Goal: Information Seeking & Learning: Learn about a topic

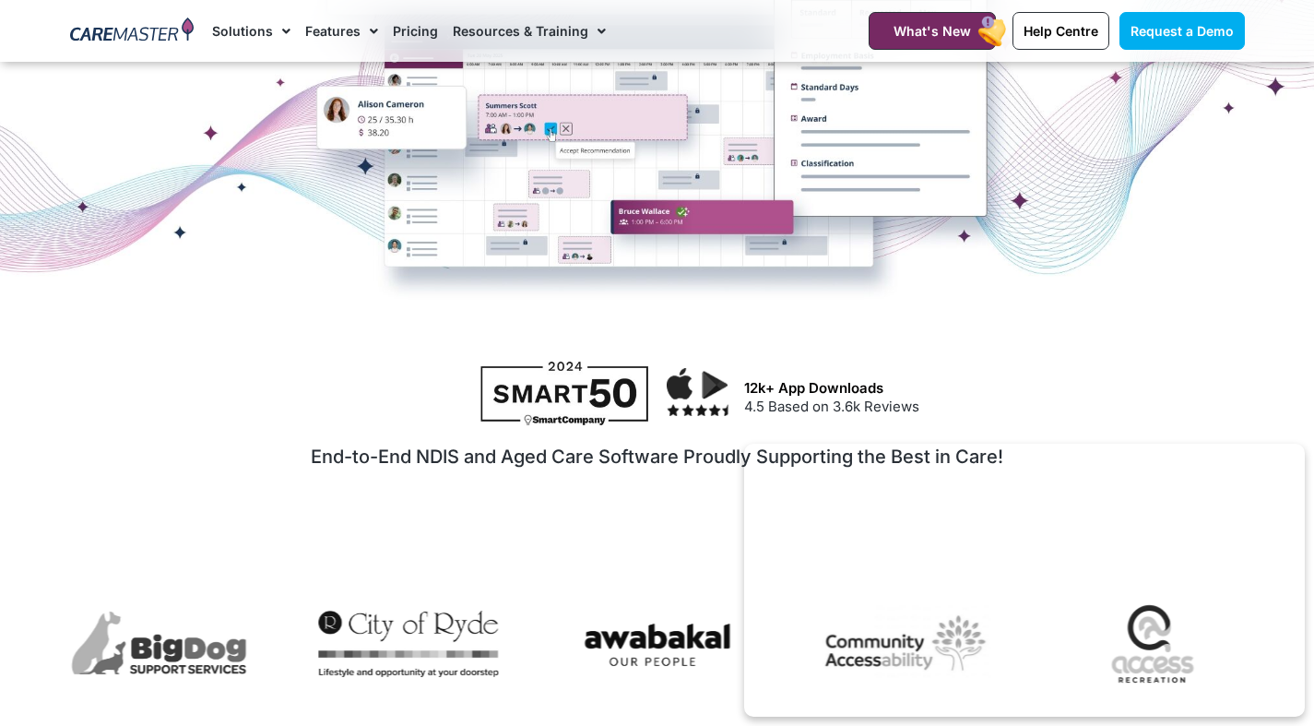
scroll to position [369, 0]
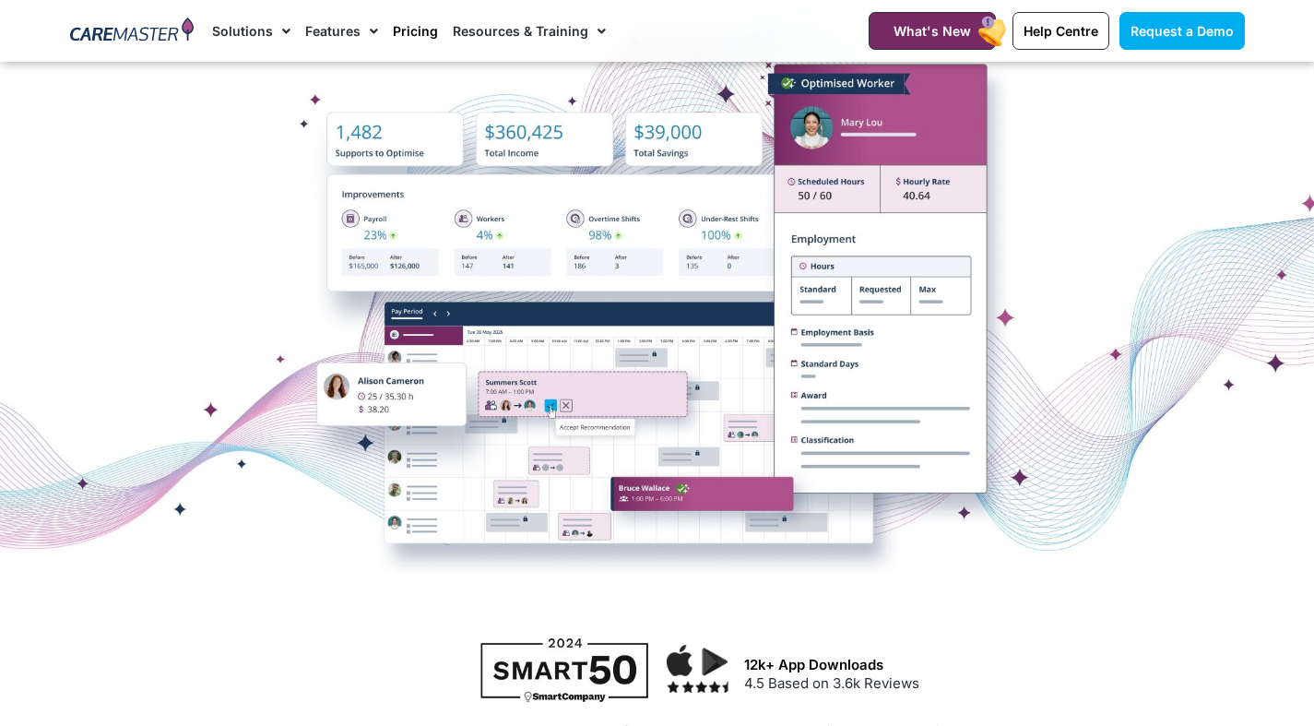
click at [420, 38] on link "Pricing" at bounding box center [415, 31] width 45 height 62
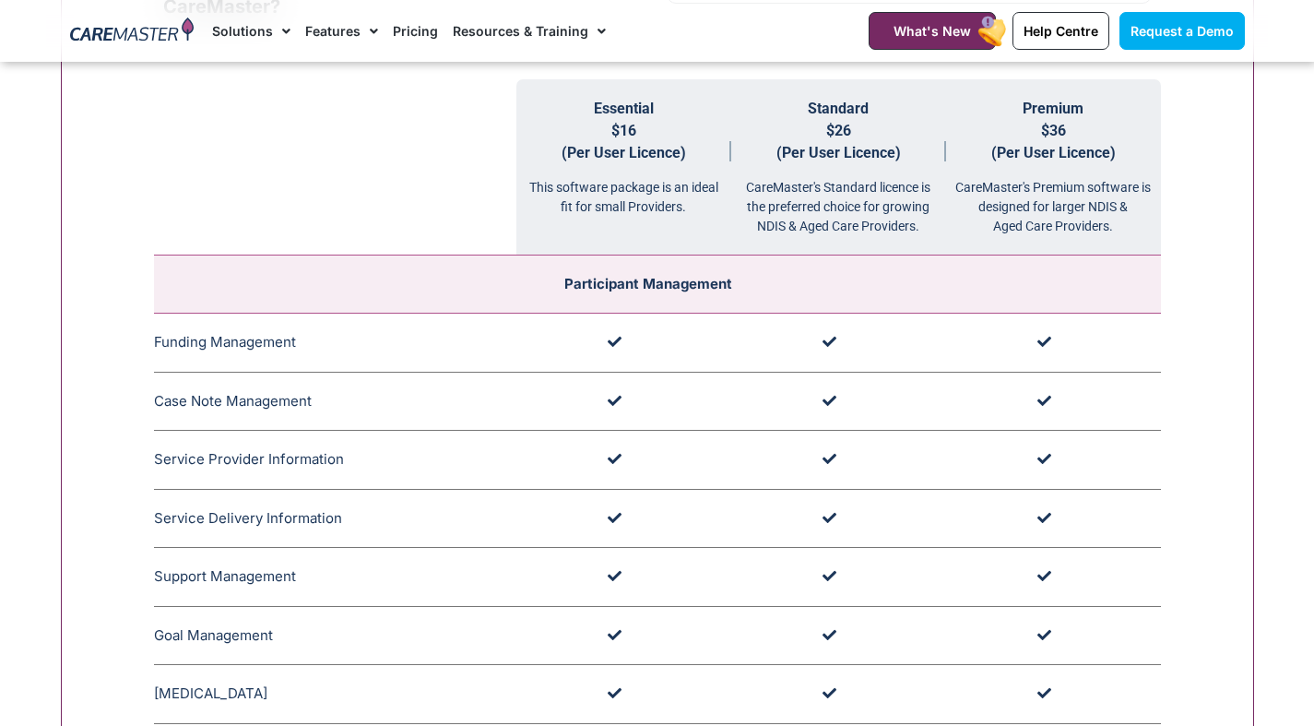
scroll to position [1844, 0]
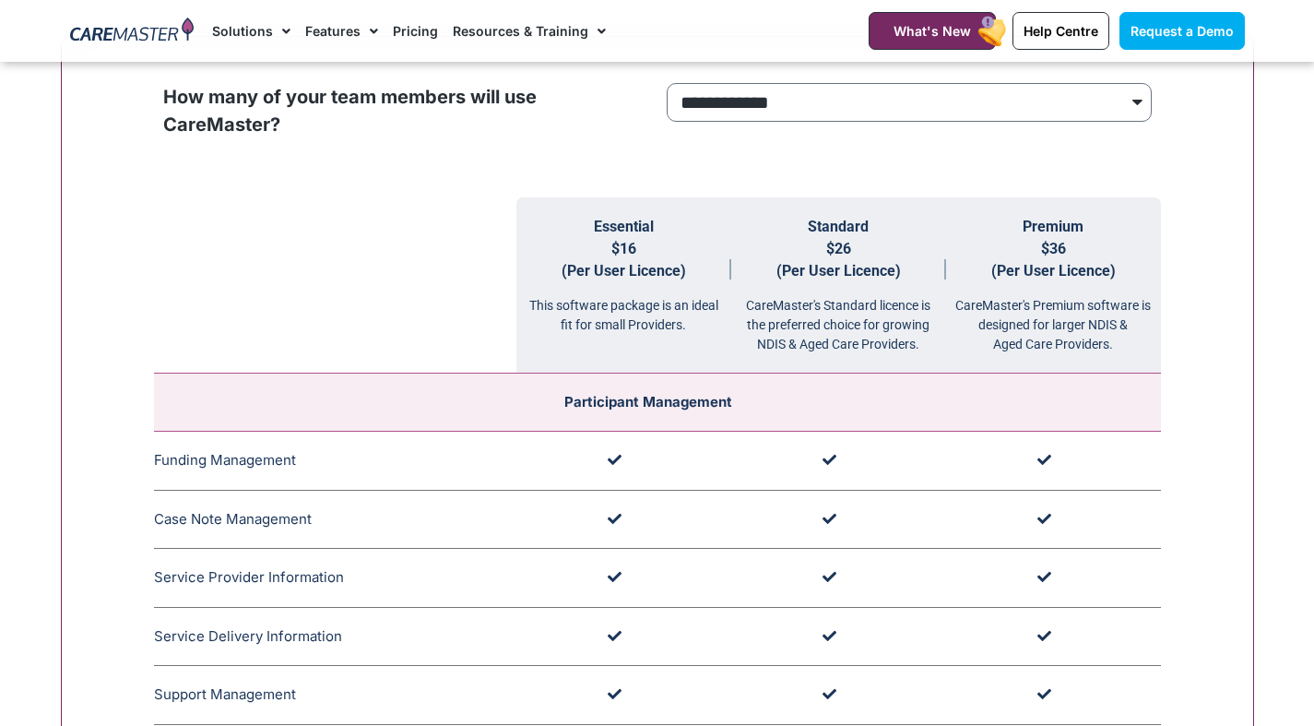
click at [639, 253] on th "Essential $16 (Per User Licence) This software package is an ideal fit for smal…" at bounding box center [623, 285] width 215 height 176
click at [628, 292] on div "This software package is an ideal fit for small Providers." at bounding box center [623, 308] width 215 height 53
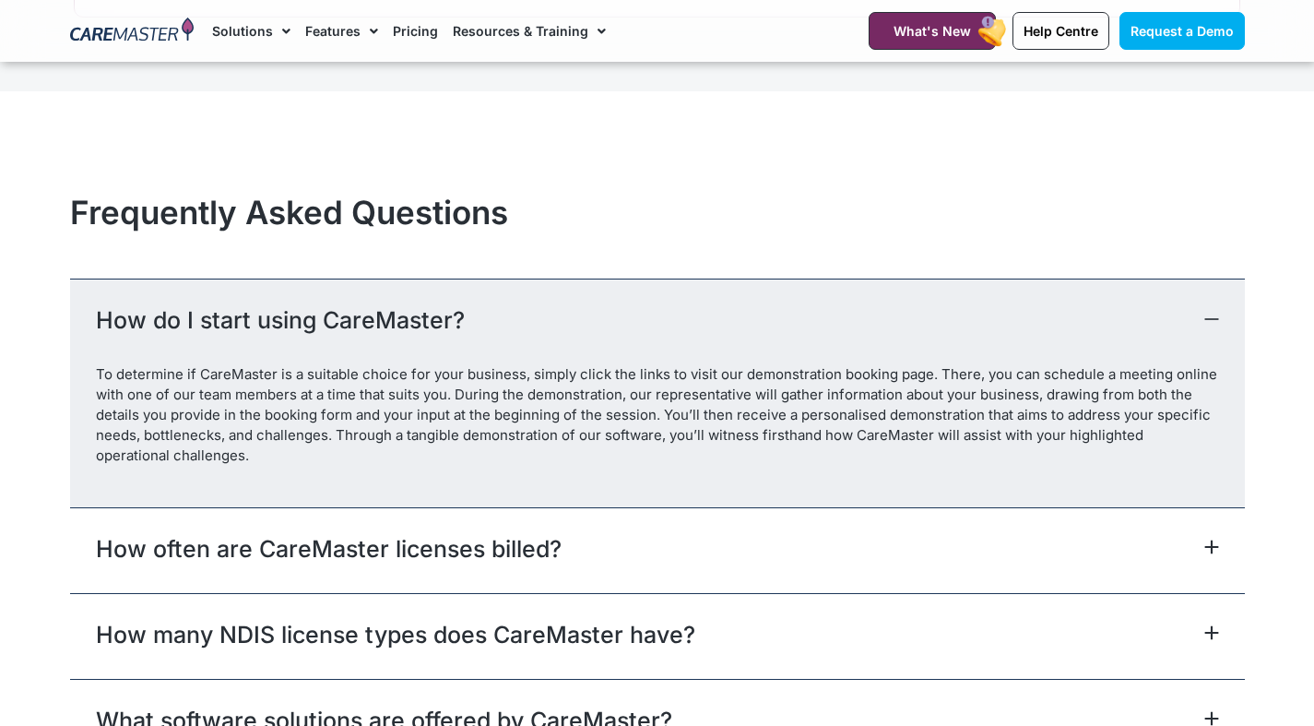
scroll to position [8022, 0]
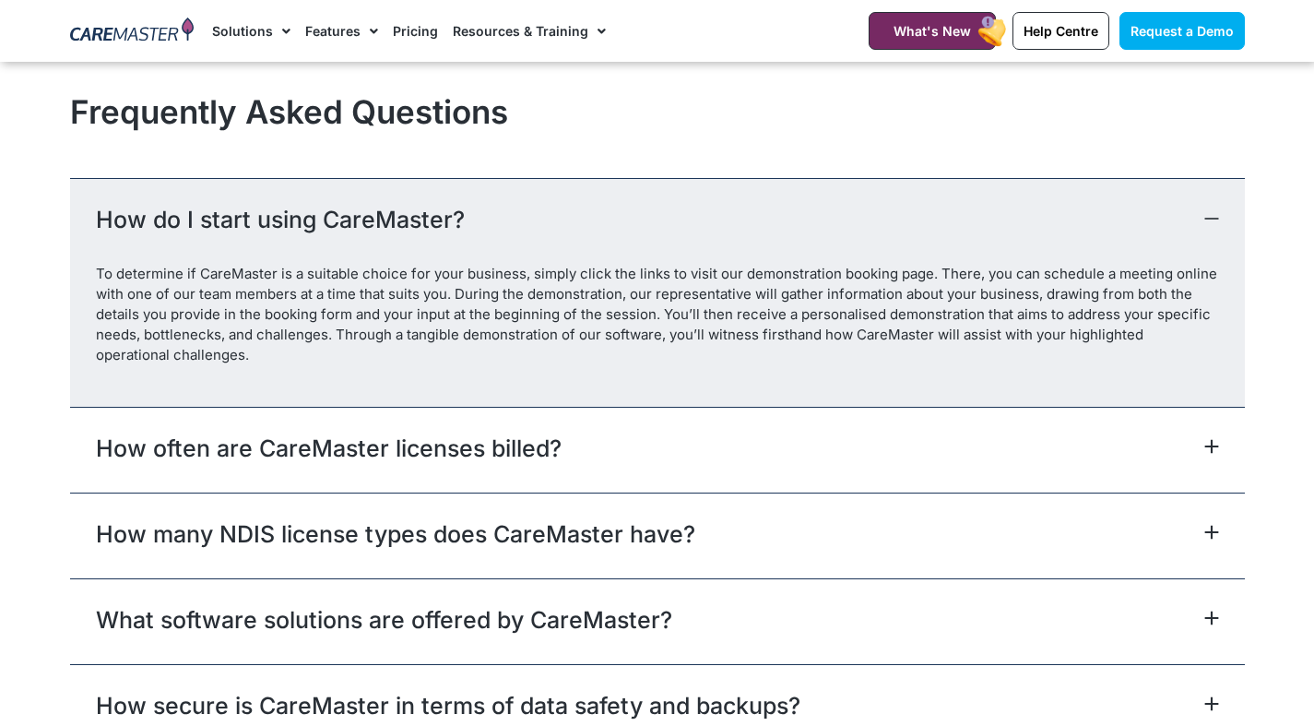
click at [539, 450] on link "How often are CareMaster licenses billed?" at bounding box center [329, 448] width 466 height 33
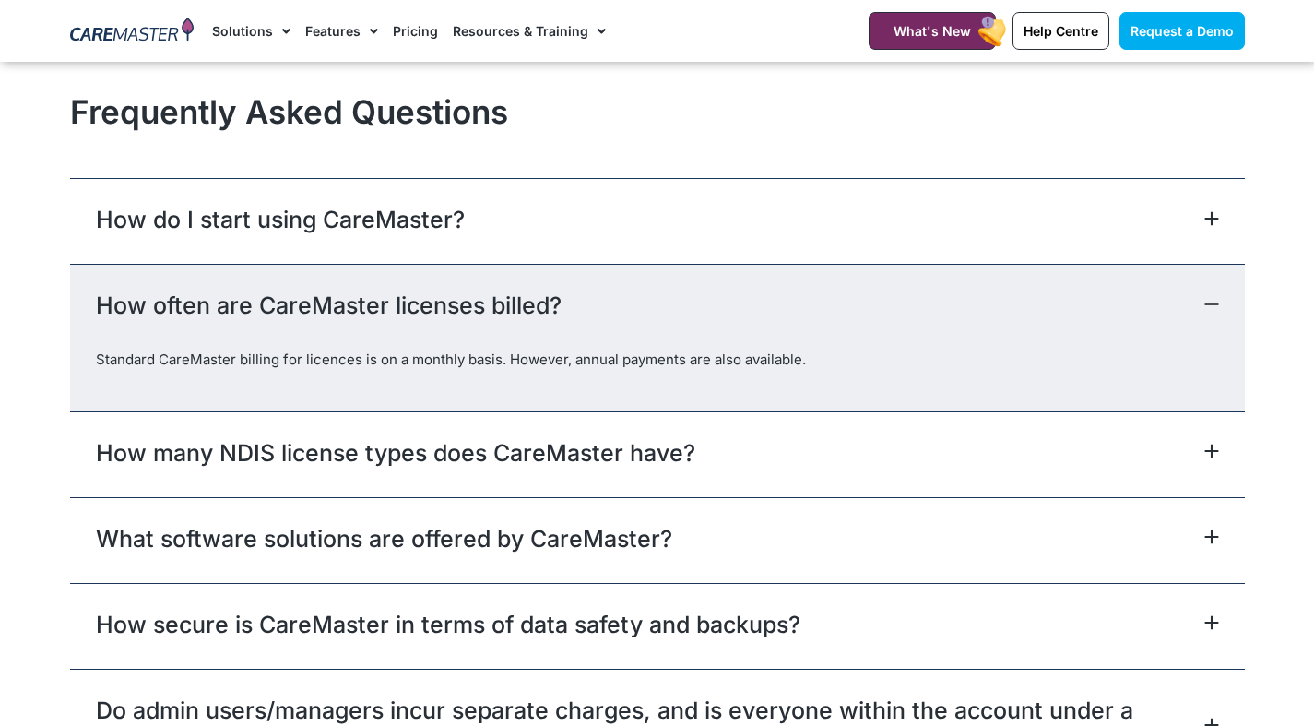
click at [540, 454] on link "How many NDIS license types does CareMaster have?" at bounding box center [395, 452] width 599 height 33
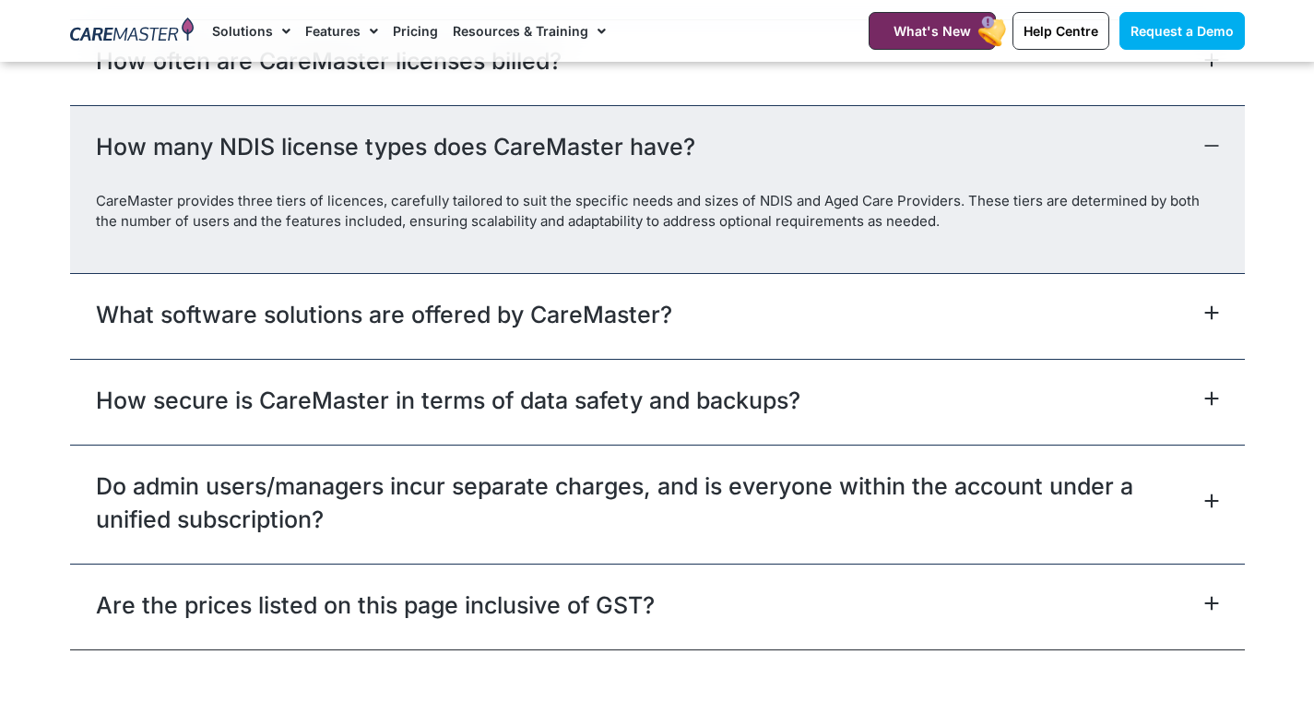
scroll to position [8299, 0]
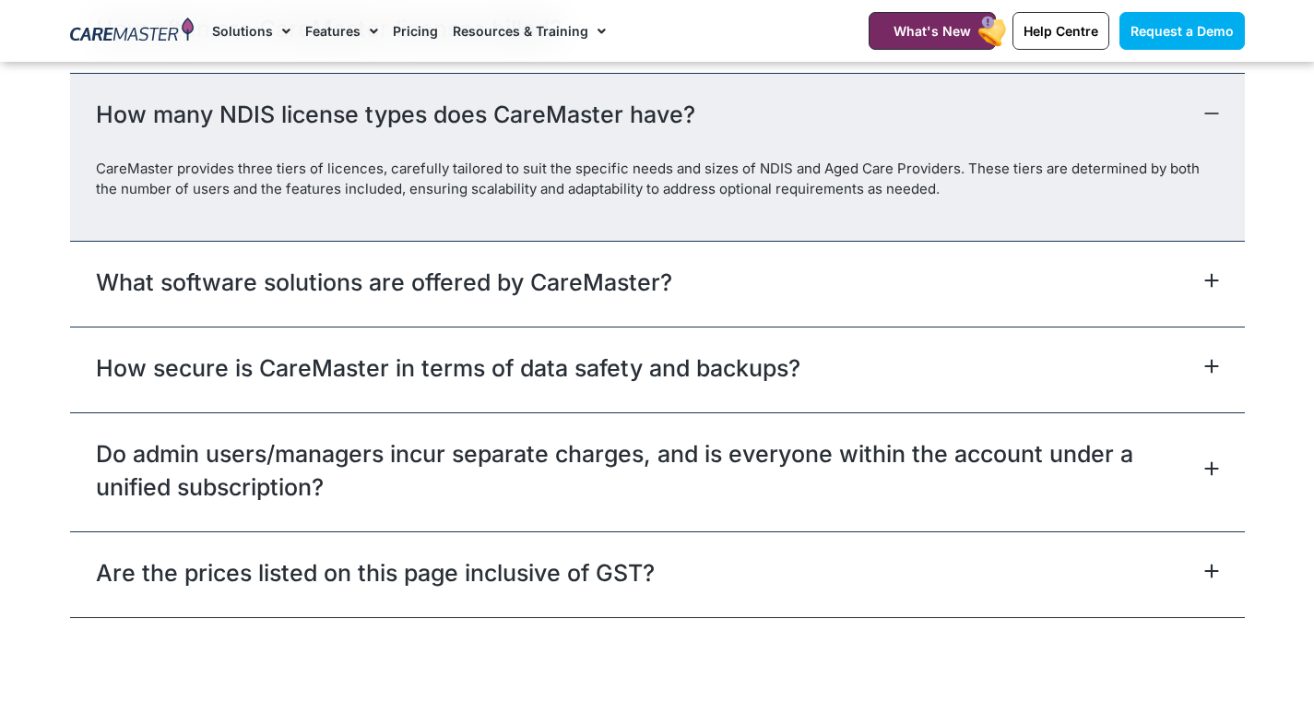
click at [302, 481] on link "Do admin users/managers incur separate charges, and is everyone within the acco…" at bounding box center [648, 470] width 1104 height 66
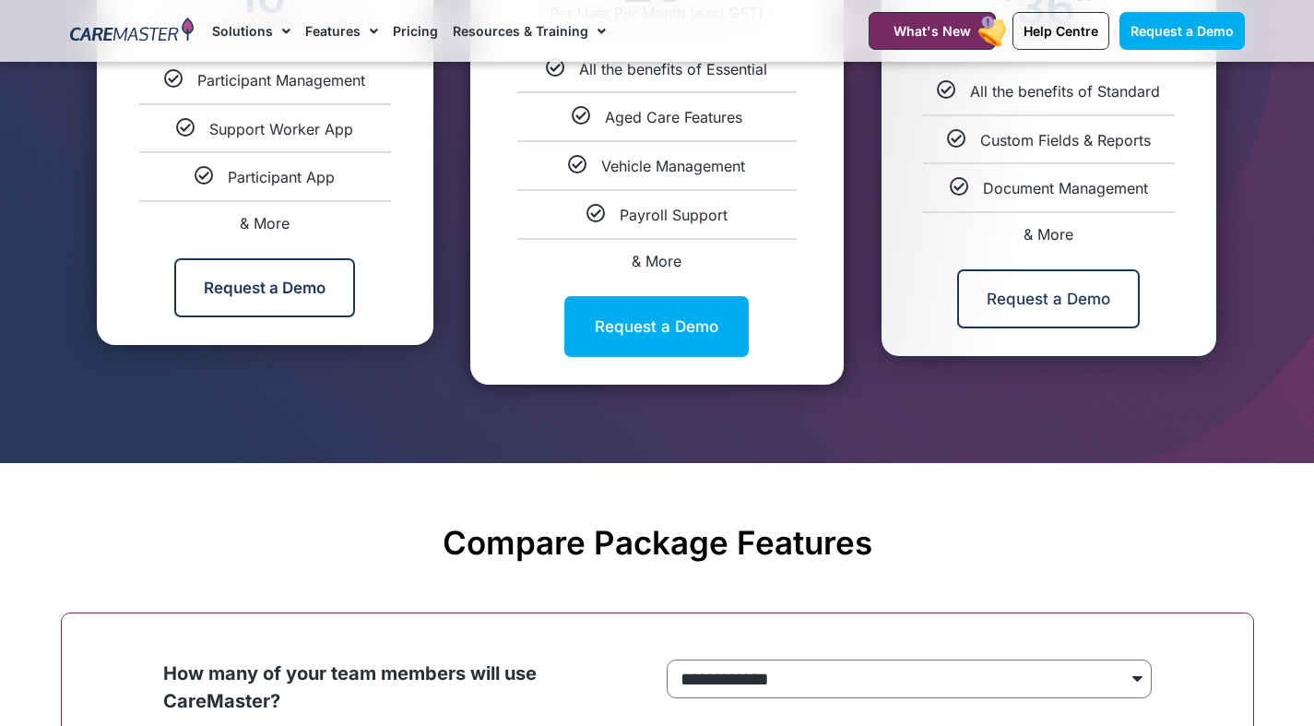
scroll to position [1107, 0]
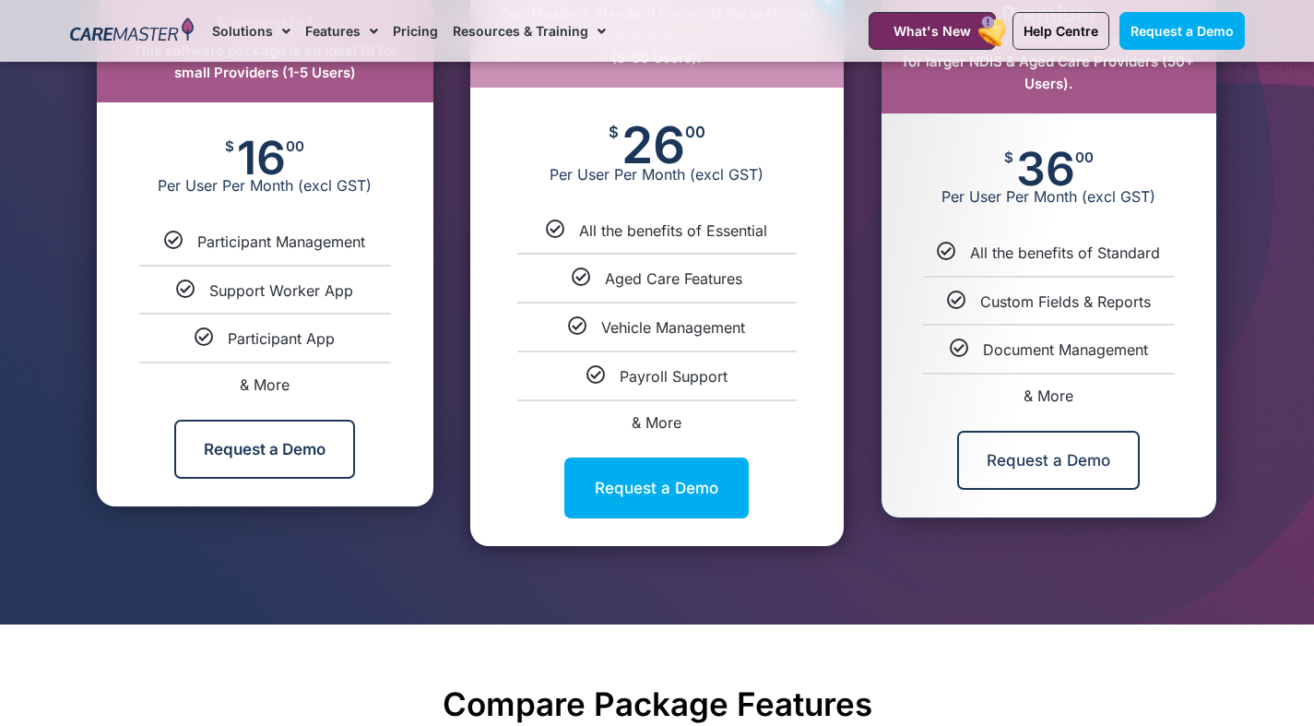
click at [314, 265] on li "Support Worker App" at bounding box center [265, 282] width 337 height 35
click at [261, 147] on span "16" at bounding box center [261, 157] width 49 height 37
click at [272, 57] on link "Solutions" at bounding box center [251, 31] width 78 height 62
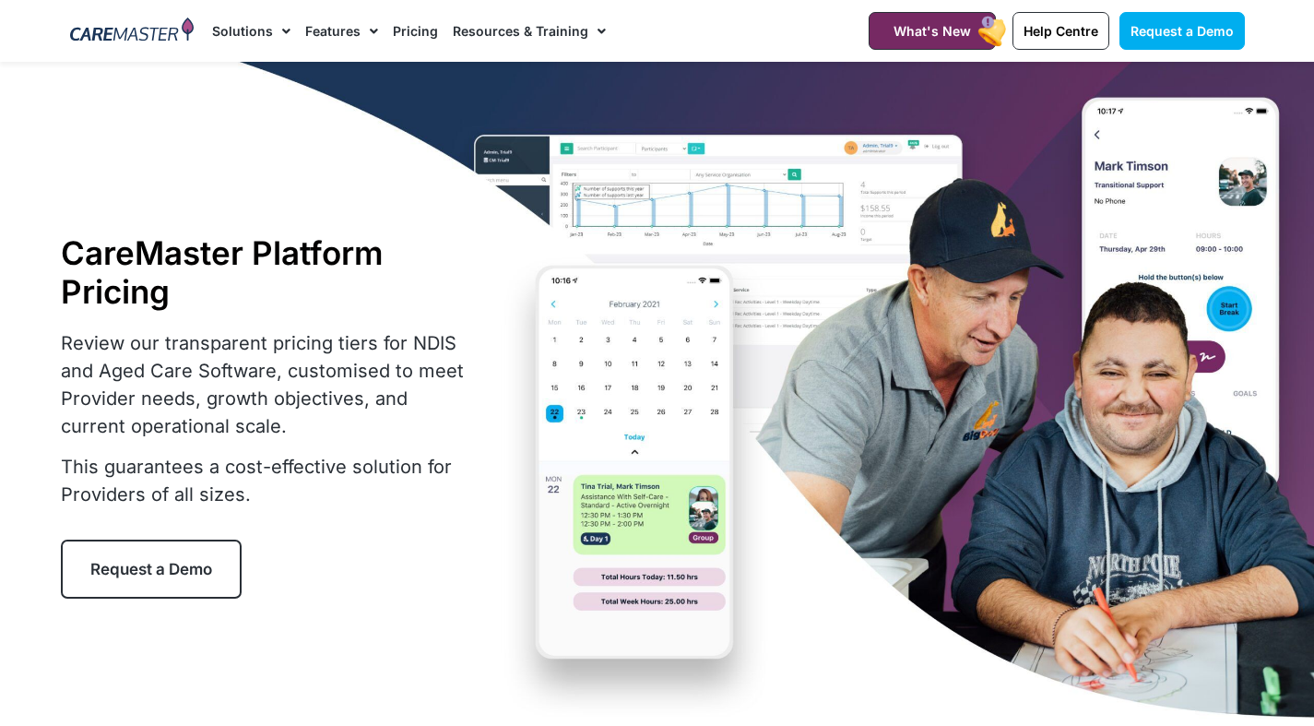
click at [418, 33] on link "Pricing" at bounding box center [415, 31] width 45 height 62
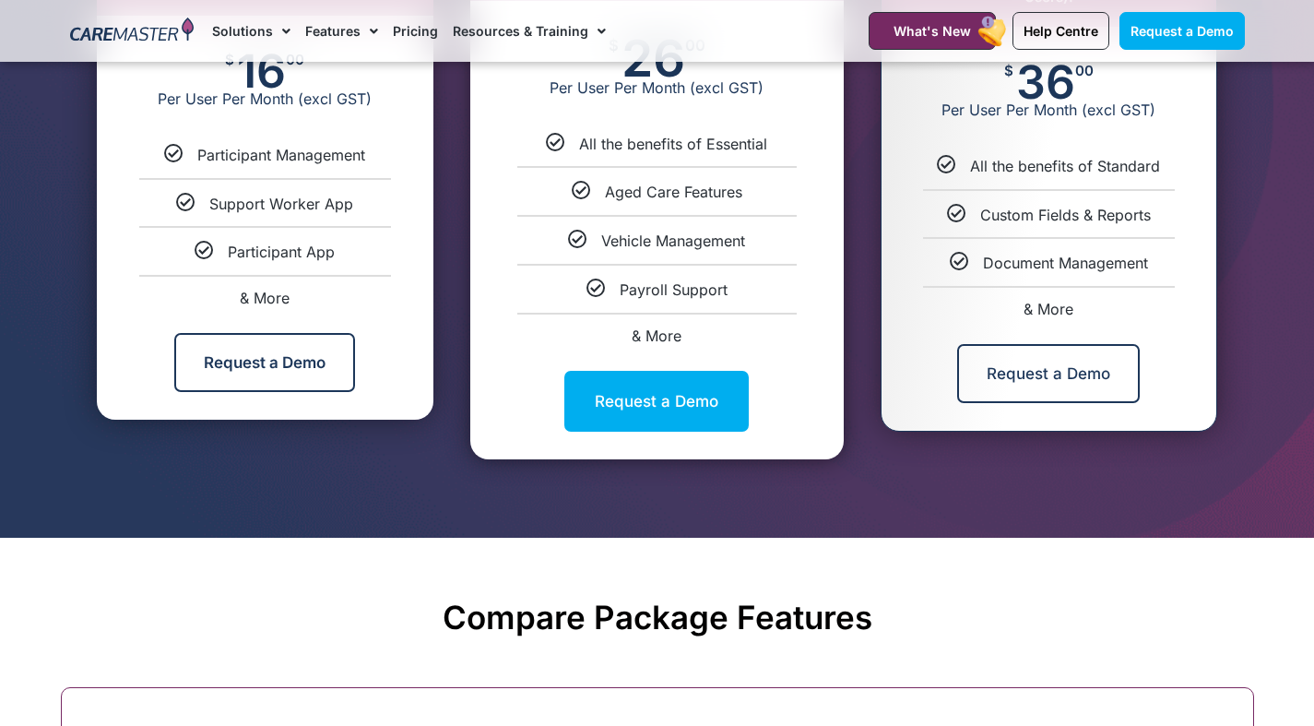
scroll to position [1199, 0]
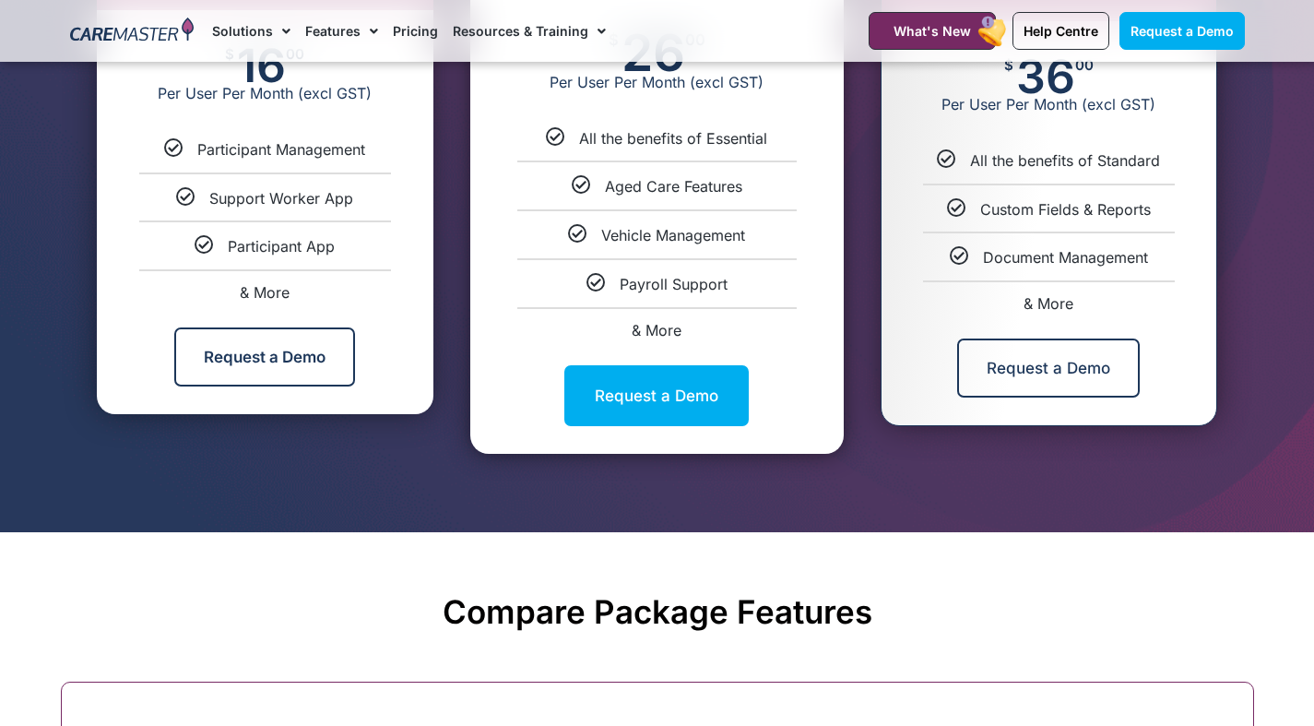
click at [383, 331] on div "Request a Demo" at bounding box center [265, 357] width 337 height 114
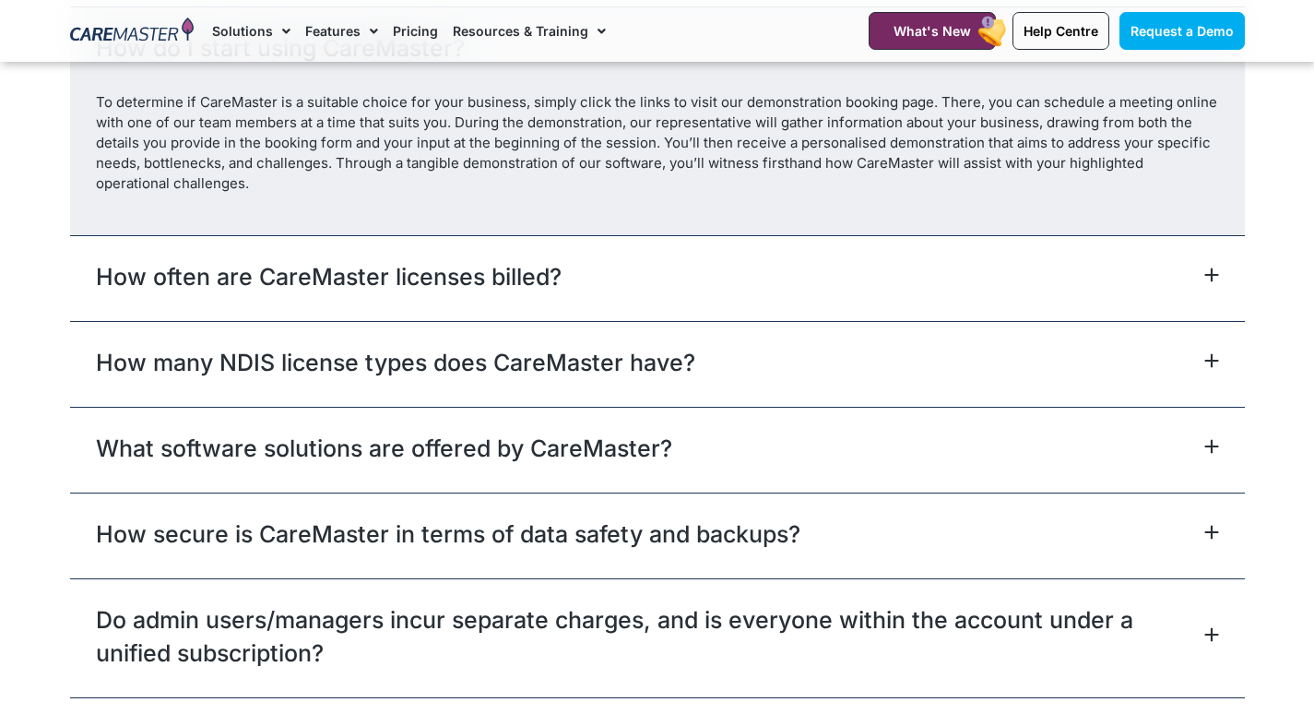
scroll to position [8576, 0]
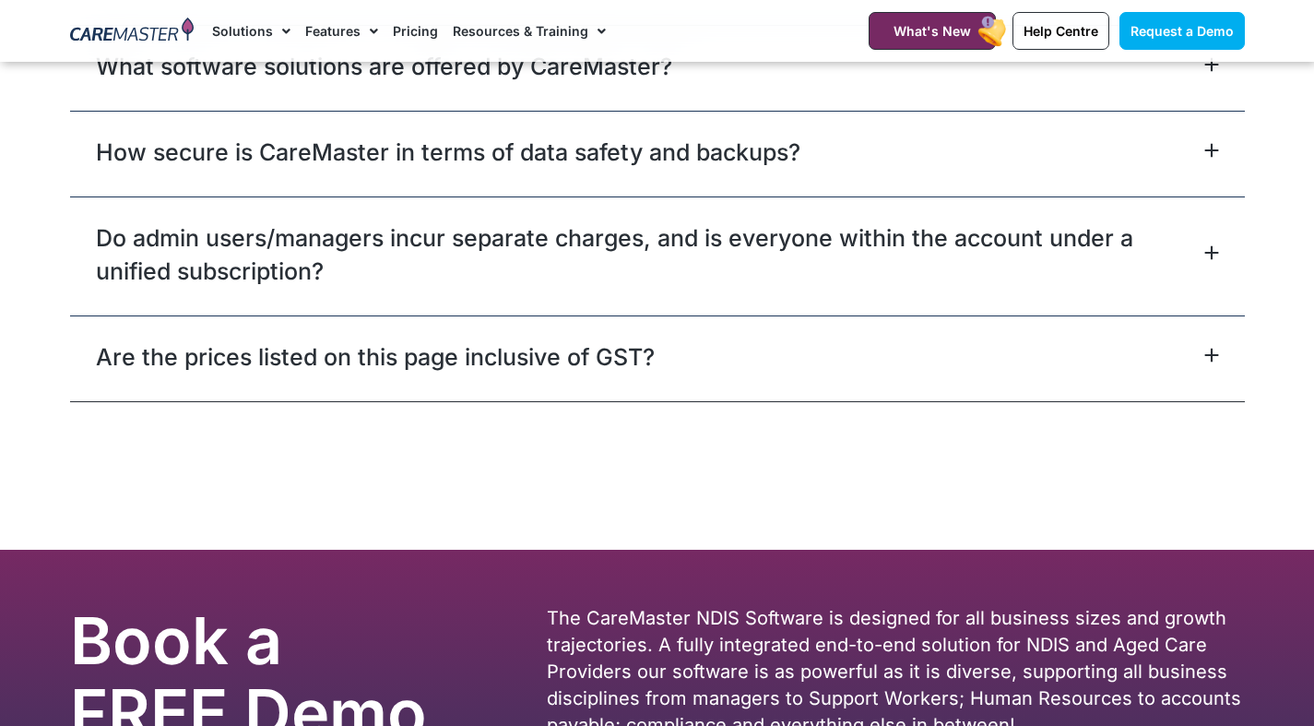
click at [319, 368] on link "Are the prices listed on this page inclusive of GST?" at bounding box center [375, 356] width 559 height 33
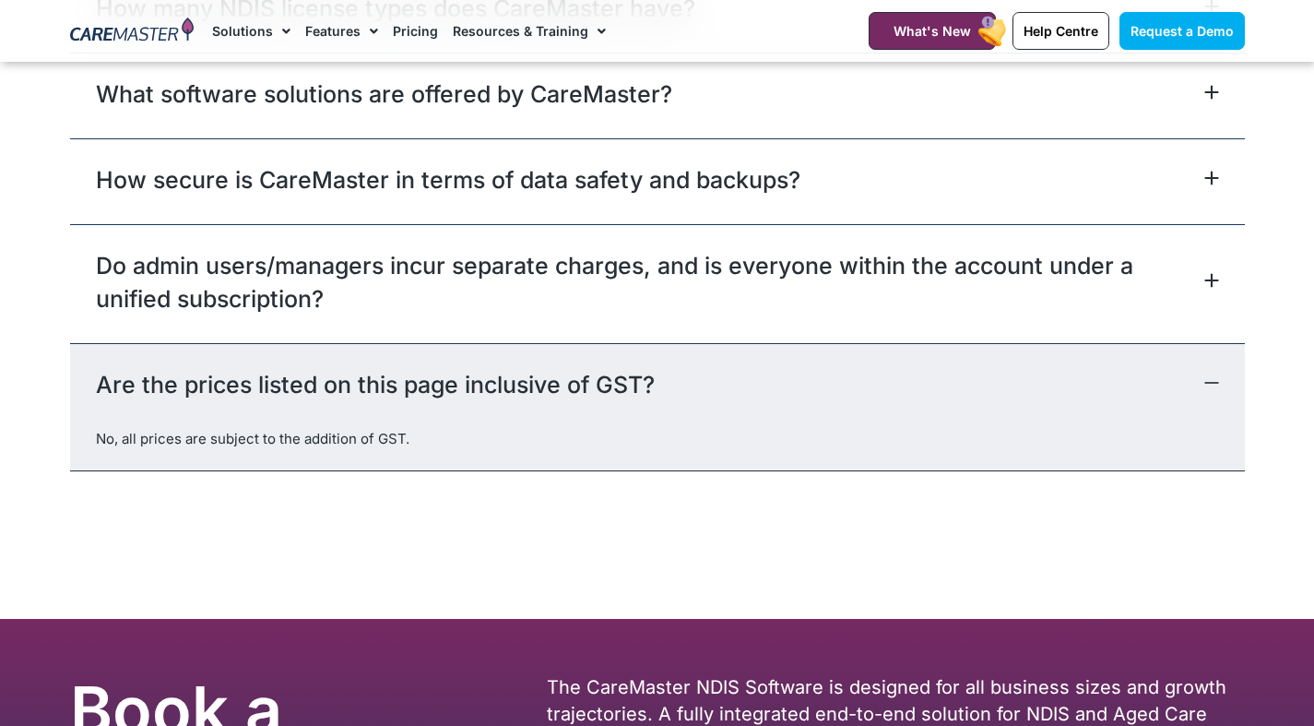
scroll to position [8433, 0]
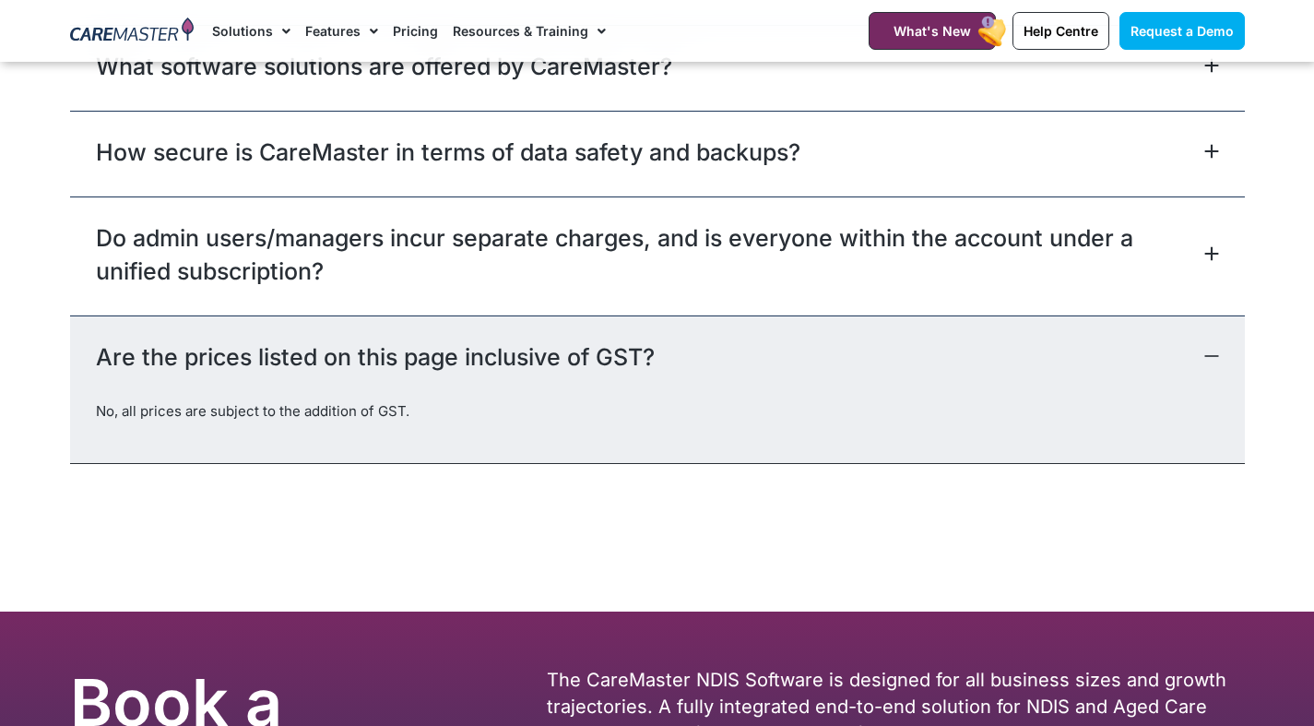
click at [344, 350] on link "Are the prices listed on this page inclusive of GST?" at bounding box center [375, 356] width 559 height 33
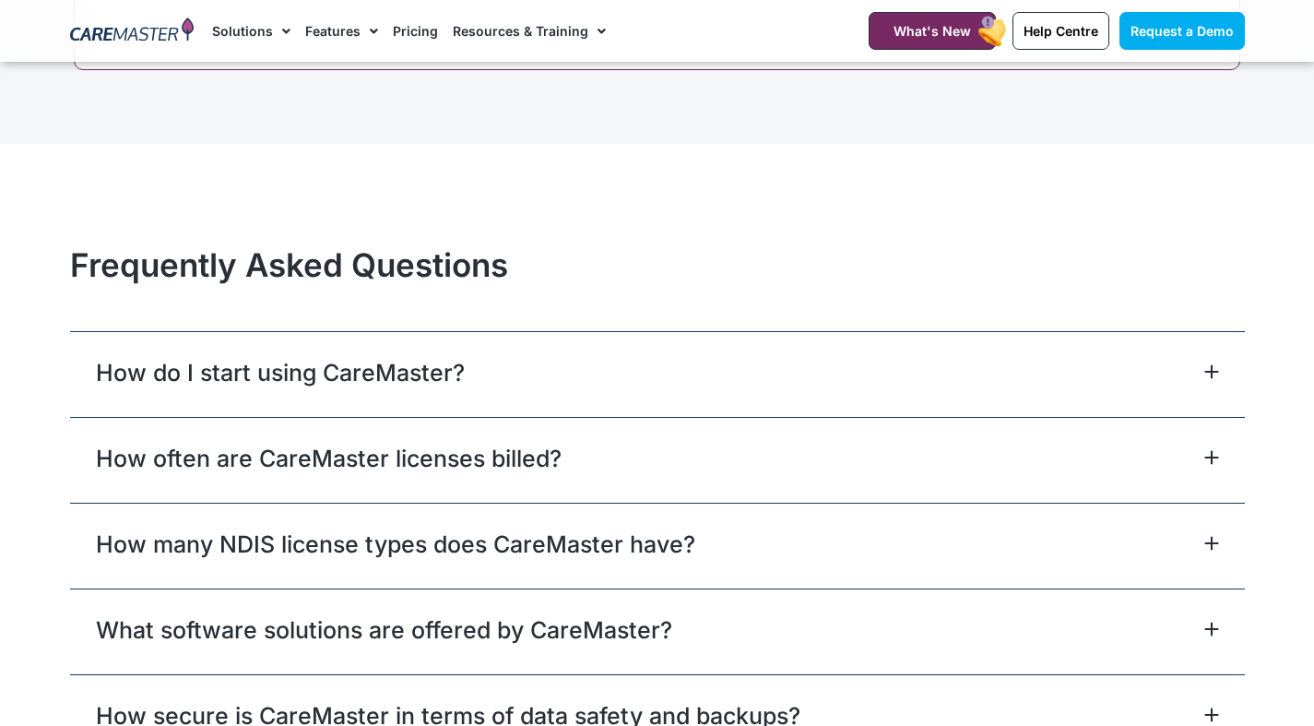
scroll to position [7879, 0]
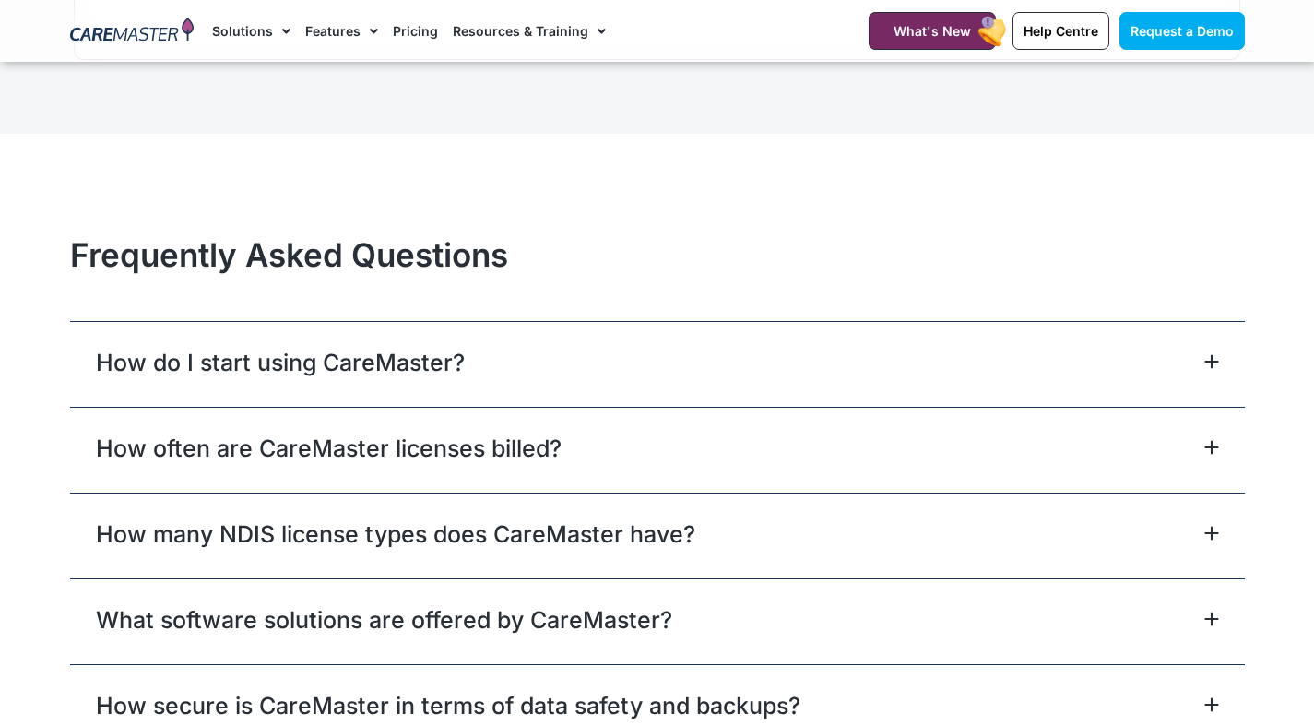
click at [462, 365] on link "How do I start using CareMaster?" at bounding box center [280, 362] width 369 height 33
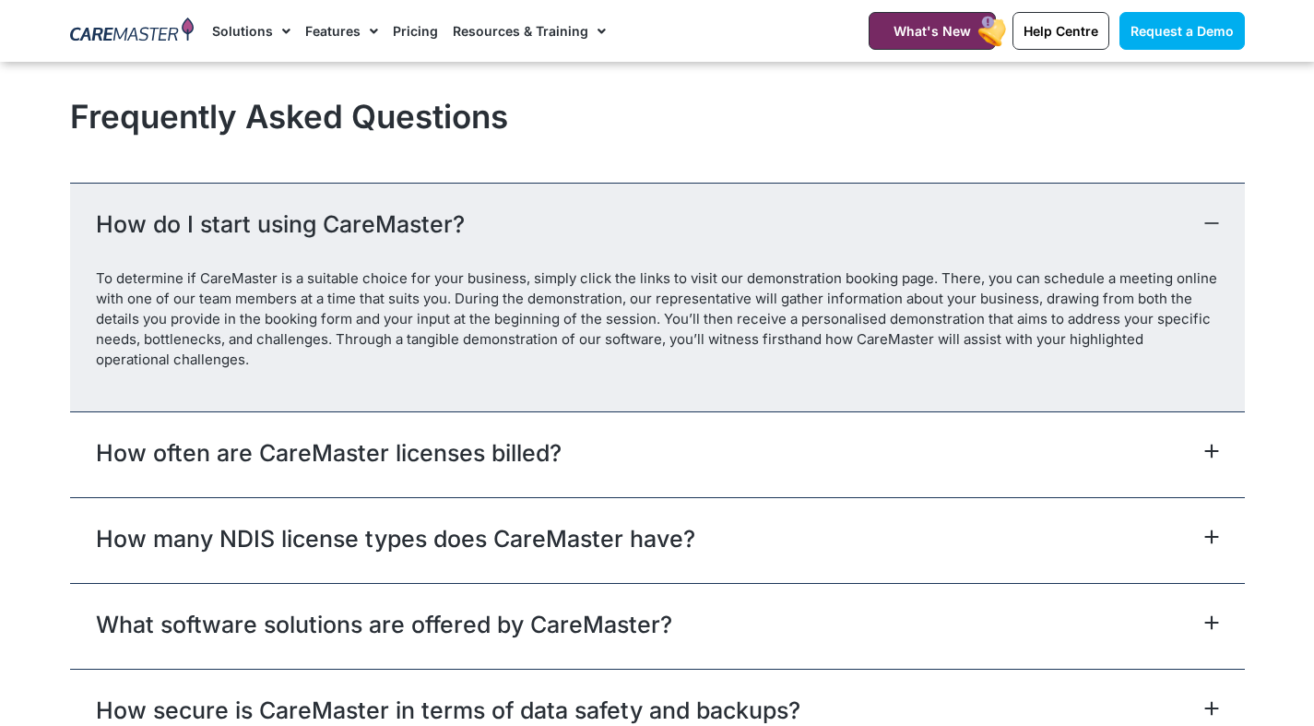
scroll to position [8064, 0]
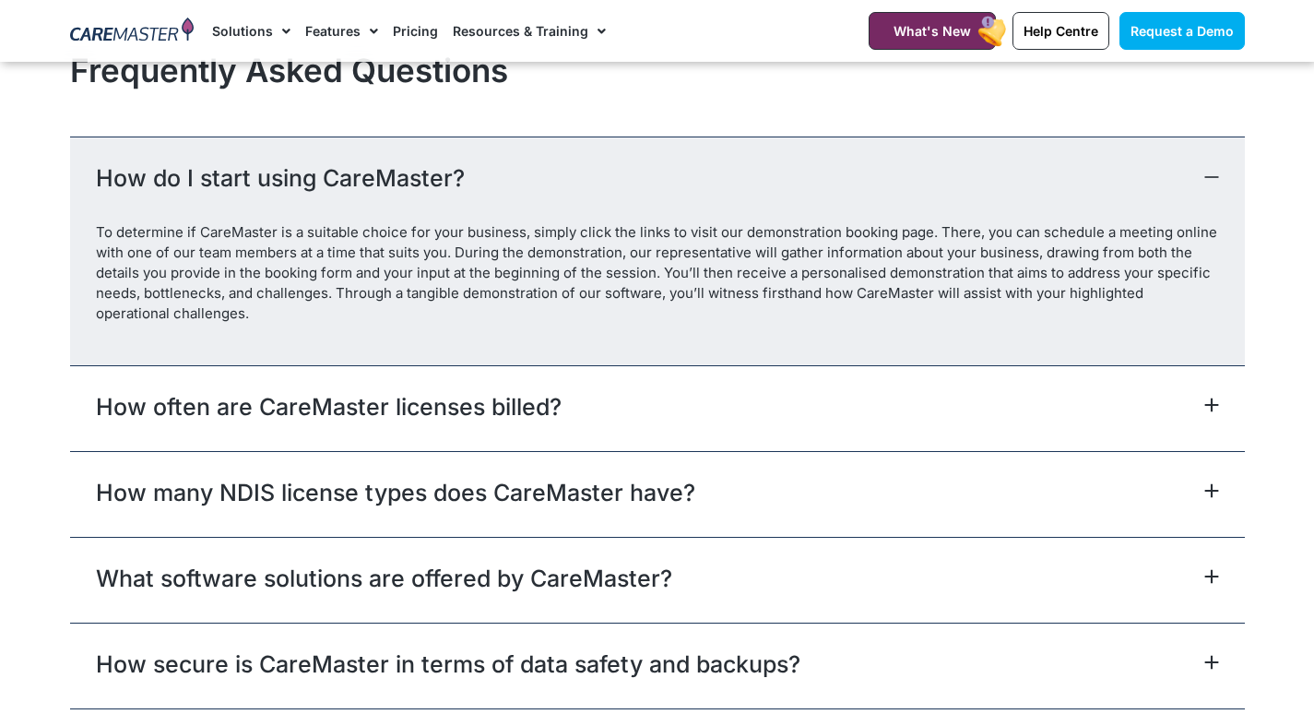
click at [532, 395] on link "How often are CareMaster licenses billed?" at bounding box center [329, 406] width 466 height 33
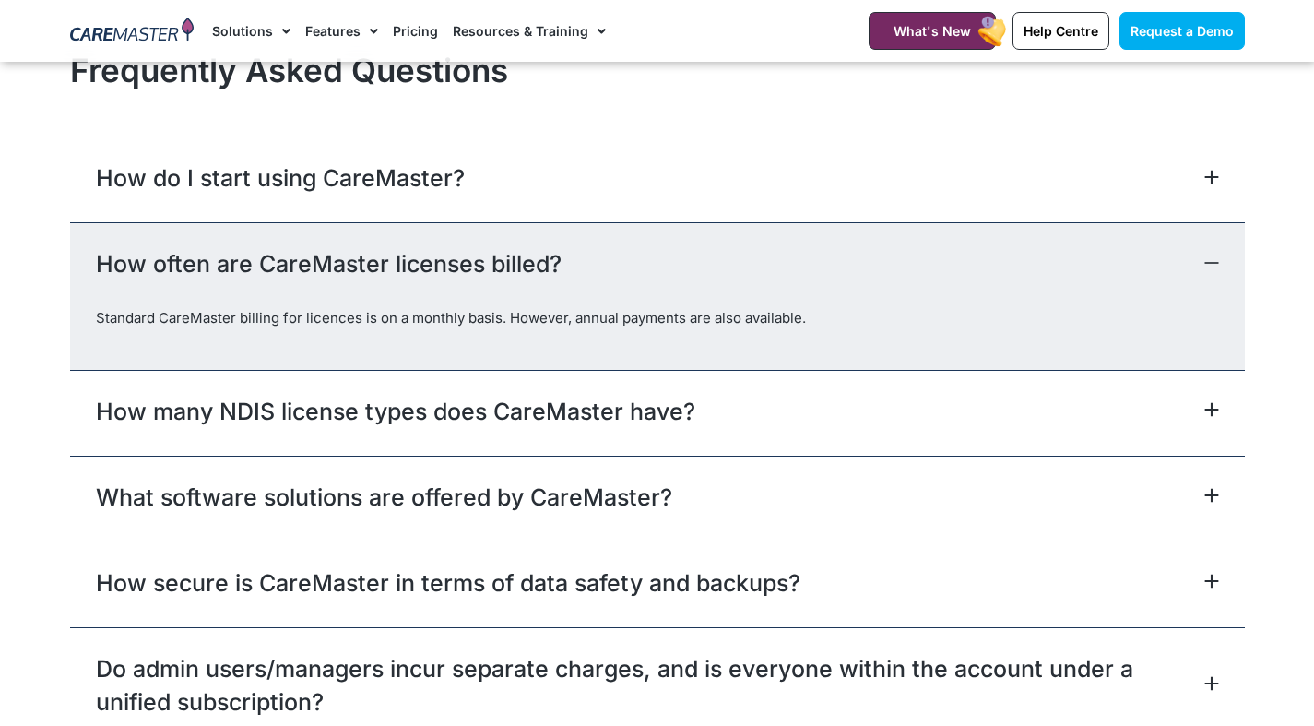
click at [408, 423] on link "How many NDIS license types does CareMaster have?" at bounding box center [395, 411] width 599 height 33
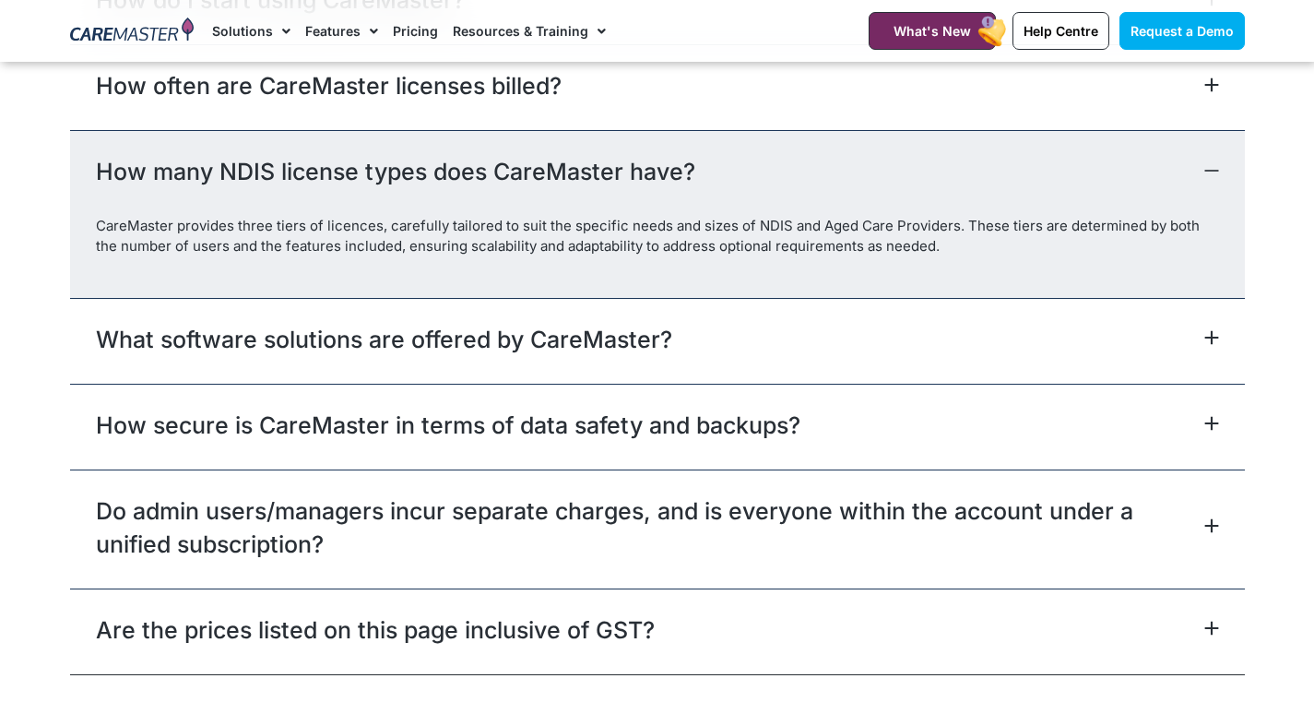
scroll to position [8248, 0]
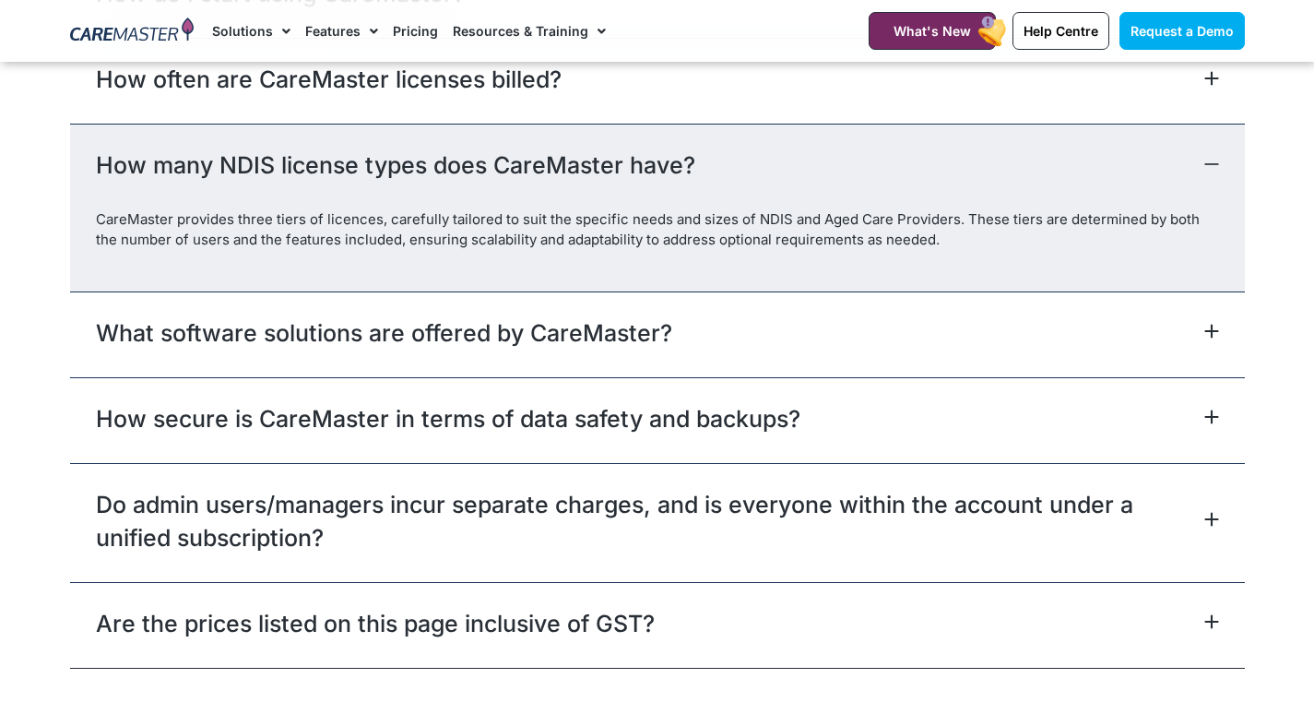
click at [444, 356] on div "What software solutions are offered by CareMaster?" at bounding box center [657, 334] width 1175 height 86
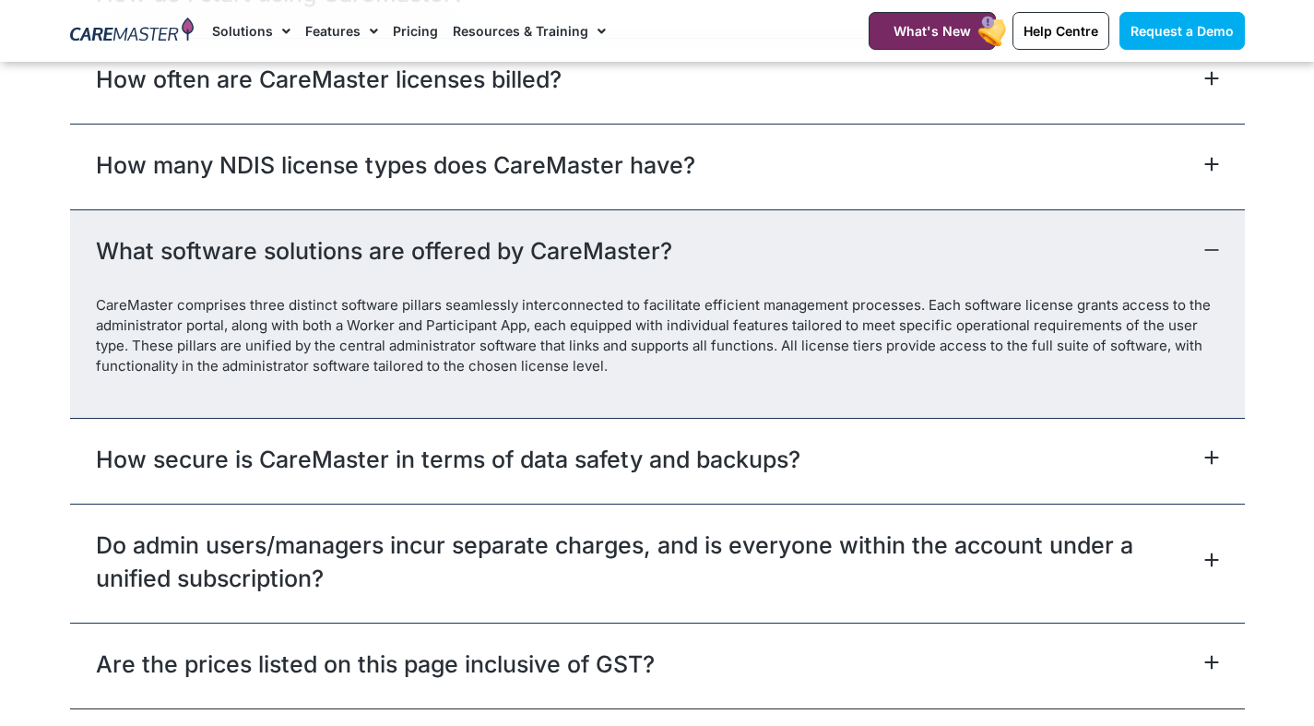
click at [402, 465] on link "How secure is CareMaster in terms of data safety and backups?" at bounding box center [448, 459] width 704 height 33
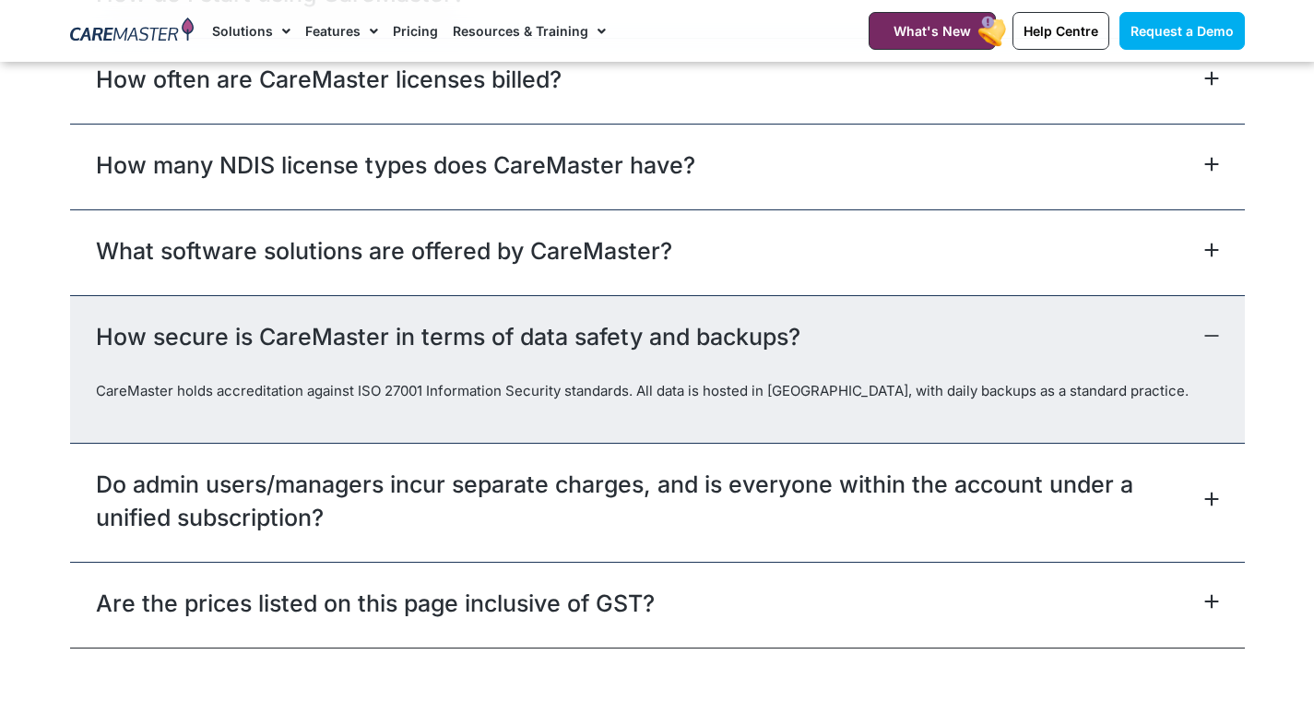
scroll to position [8156, 0]
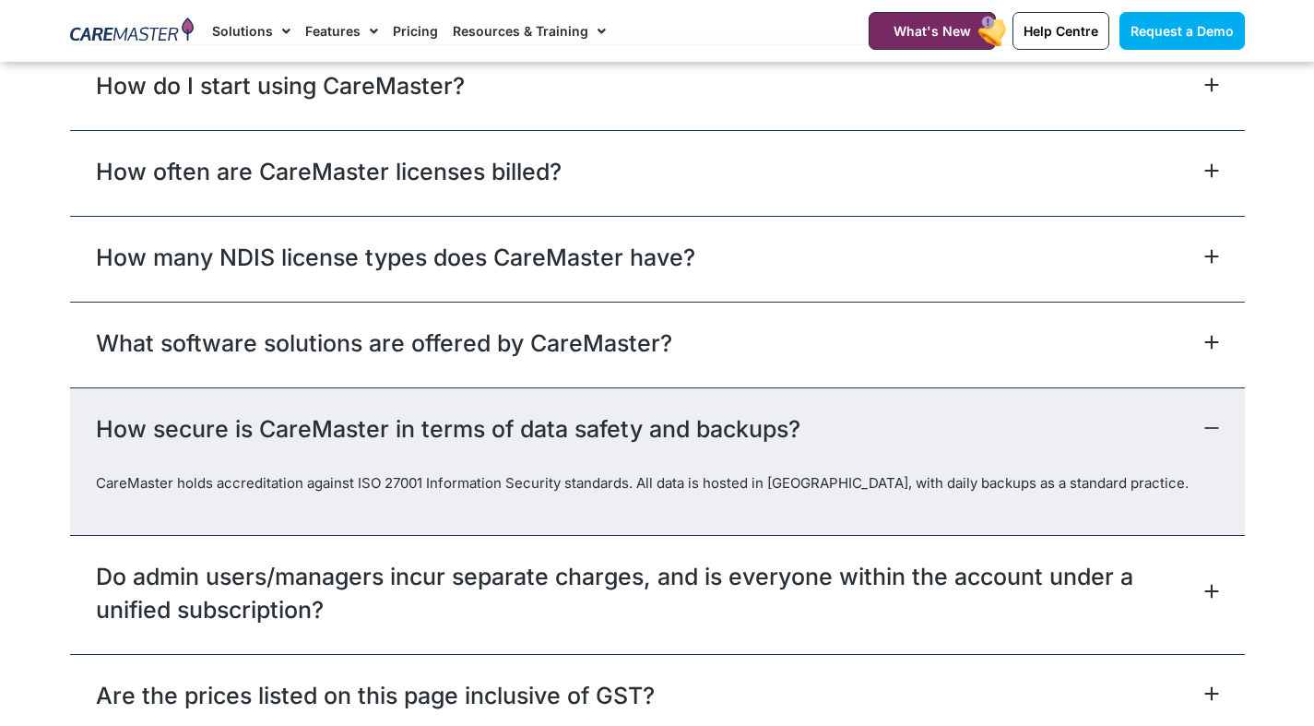
click at [277, 577] on link "Do admin users/managers incur separate charges, and is everyone within the acco…" at bounding box center [648, 593] width 1104 height 66
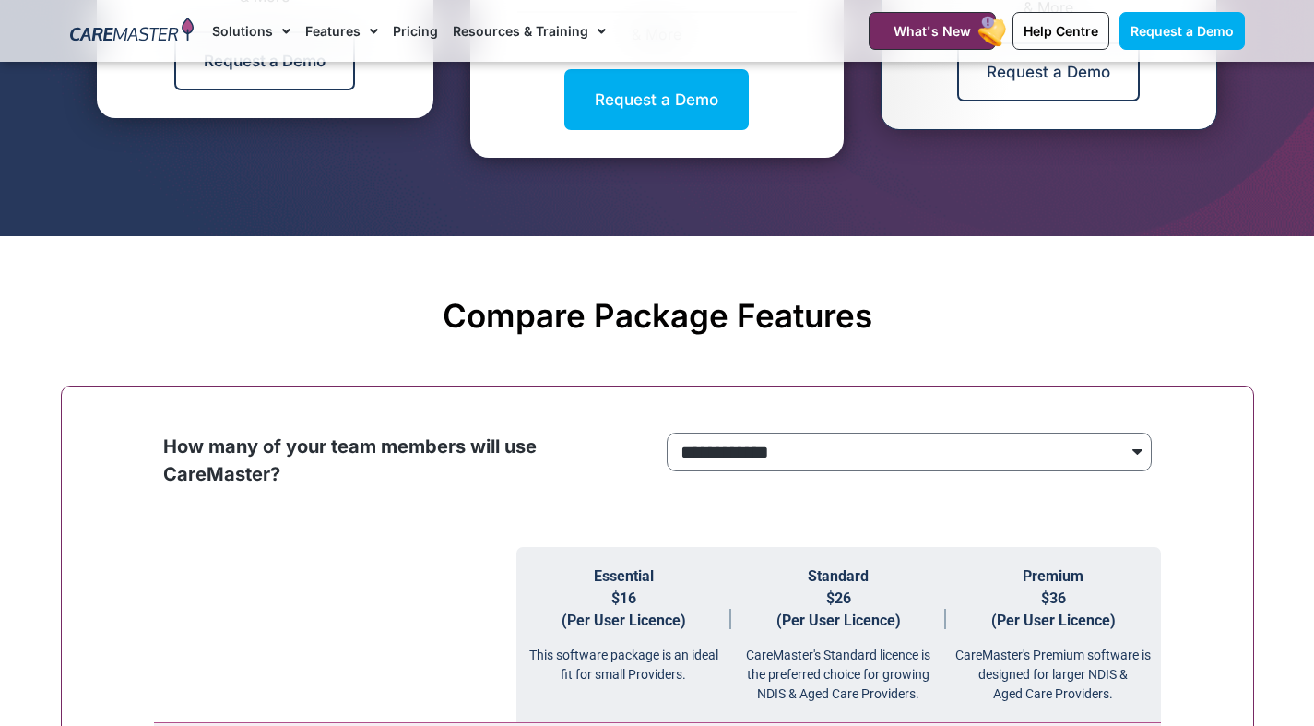
scroll to position [1701, 0]
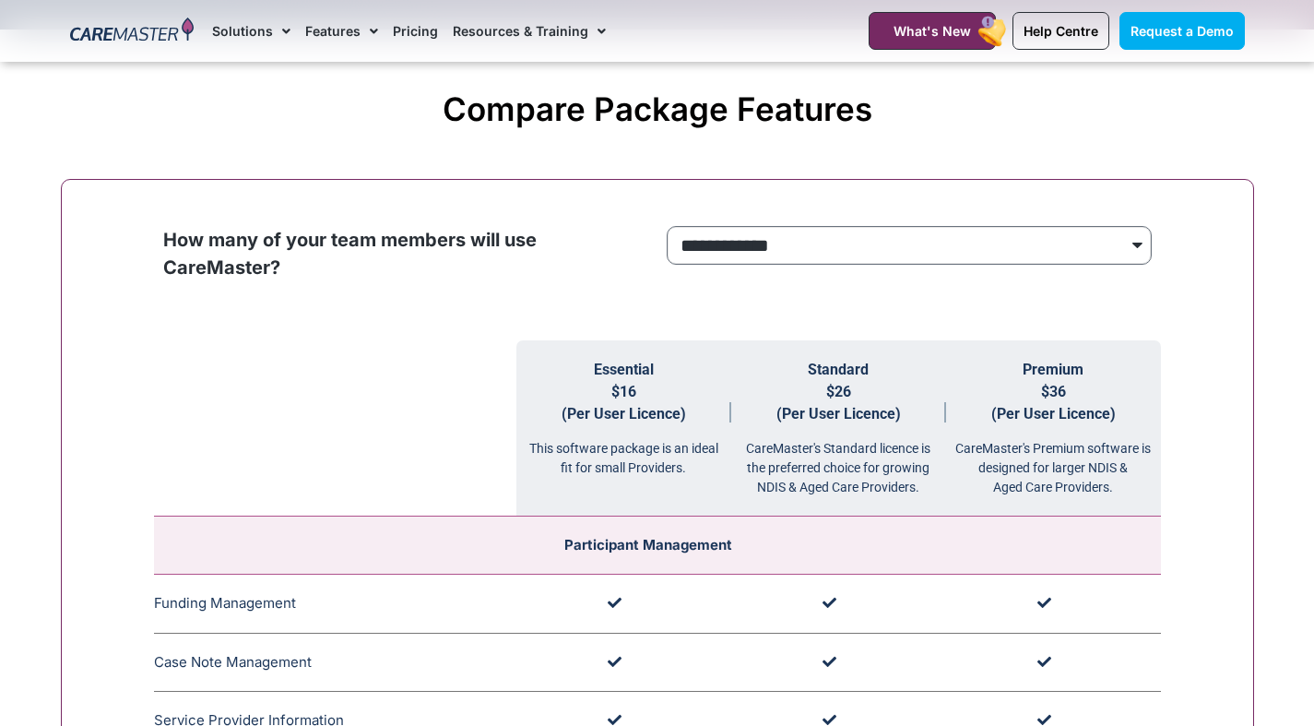
click at [843, 226] on select "**********" at bounding box center [909, 245] width 485 height 39
select select "***"
click at [667, 226] on select "**********" at bounding box center [909, 245] width 485 height 39
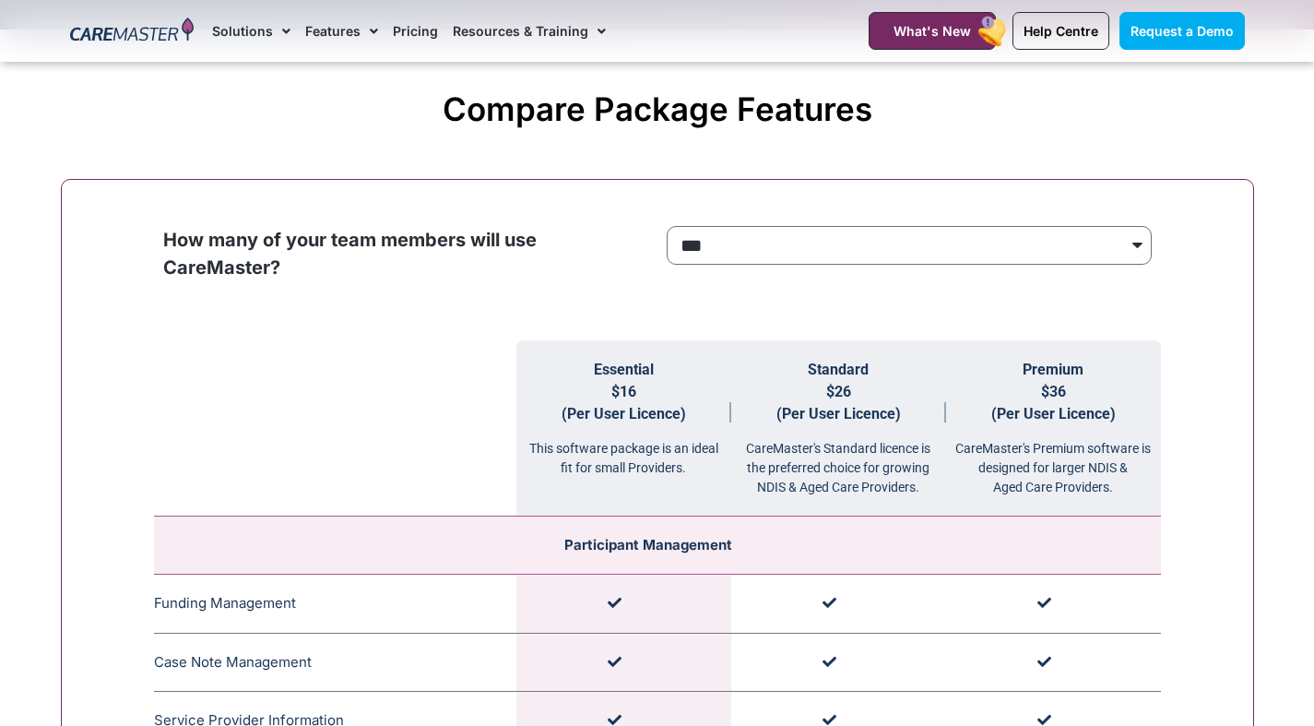
click at [648, 418] on span "$16 (Per User Licence)" at bounding box center [624, 403] width 124 height 40
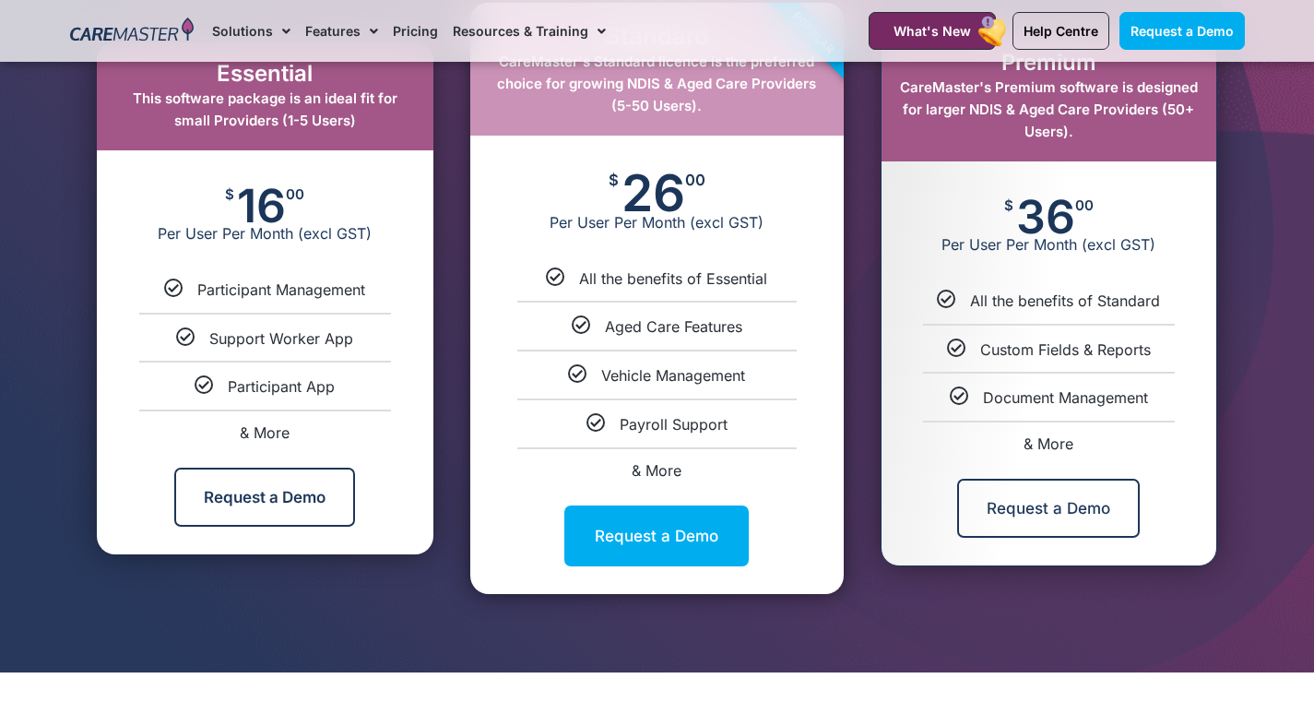
scroll to position [871, 0]
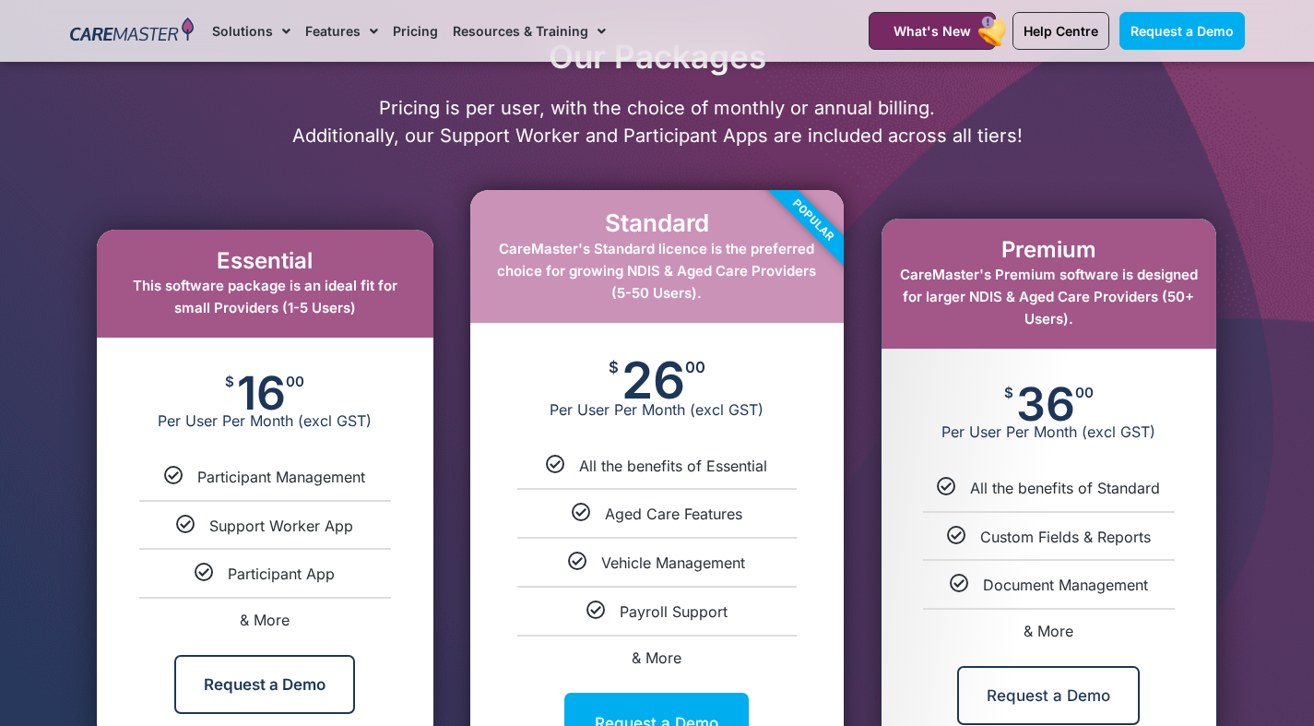
click at [409, 433] on div "$ 16 00 Per User Per Month (excl GST)" at bounding box center [265, 401] width 337 height 129
click at [372, 373] on div "$ 16 00 Per User Per Month (excl GST)" at bounding box center [265, 401] width 337 height 129
click at [248, 293] on span "This software package is an ideal fit for small Providers (1-5 Users)" at bounding box center [265, 297] width 265 height 40
drag, startPoint x: 286, startPoint y: 314, endPoint x: 399, endPoint y: 312, distance: 113.4
click at [399, 312] on div "Essential This software package is an ideal fit for small Providers (1-5 Users)" at bounding box center [265, 284] width 337 height 108
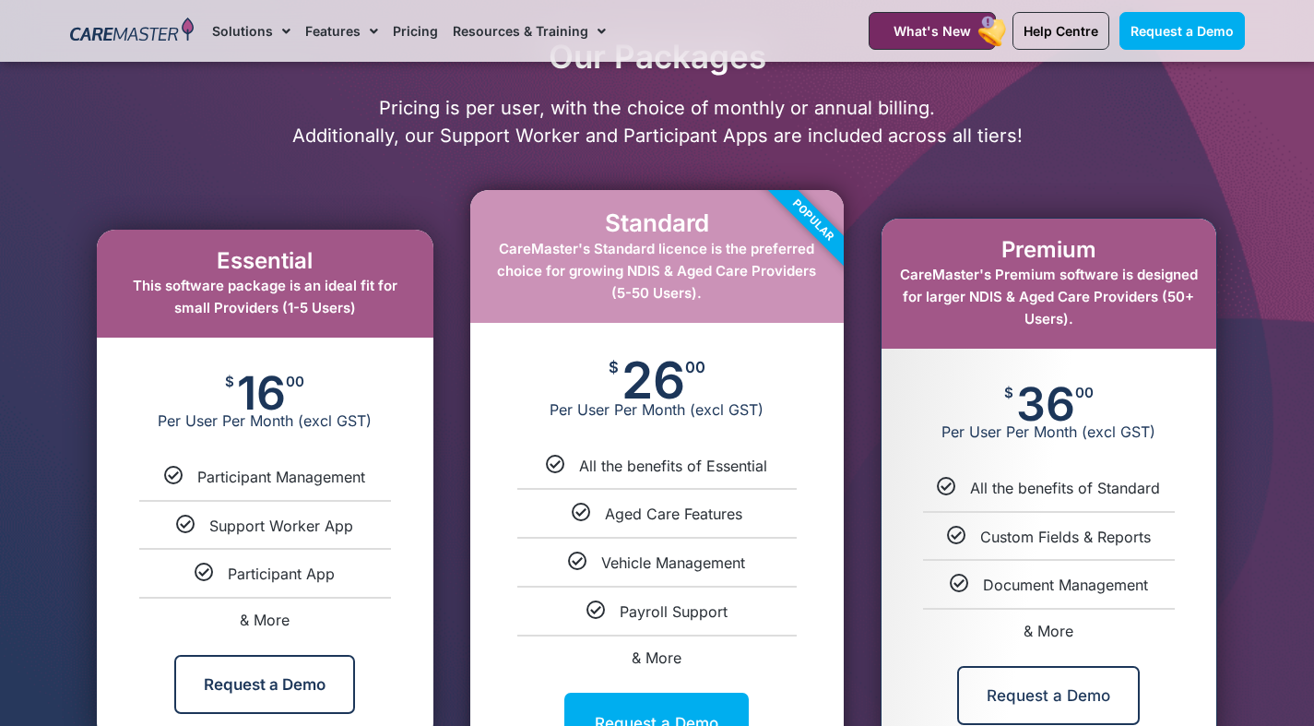
click at [386, 311] on div "Essential This software package is an ideal fit for small Providers (1-5 Users)" at bounding box center [265, 284] width 337 height 108
click at [298, 476] on span "Participant Management" at bounding box center [281, 477] width 168 height 18
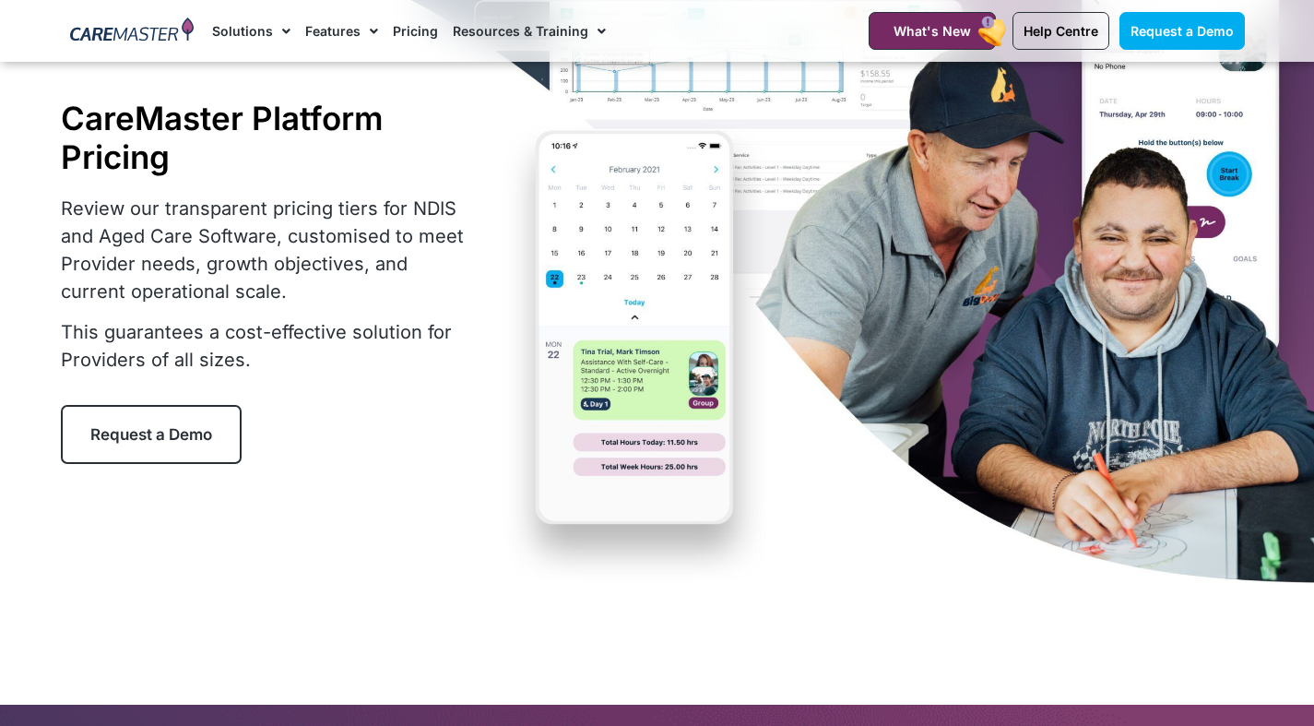
scroll to position [134, 0]
